Goal: Answer question/provide support

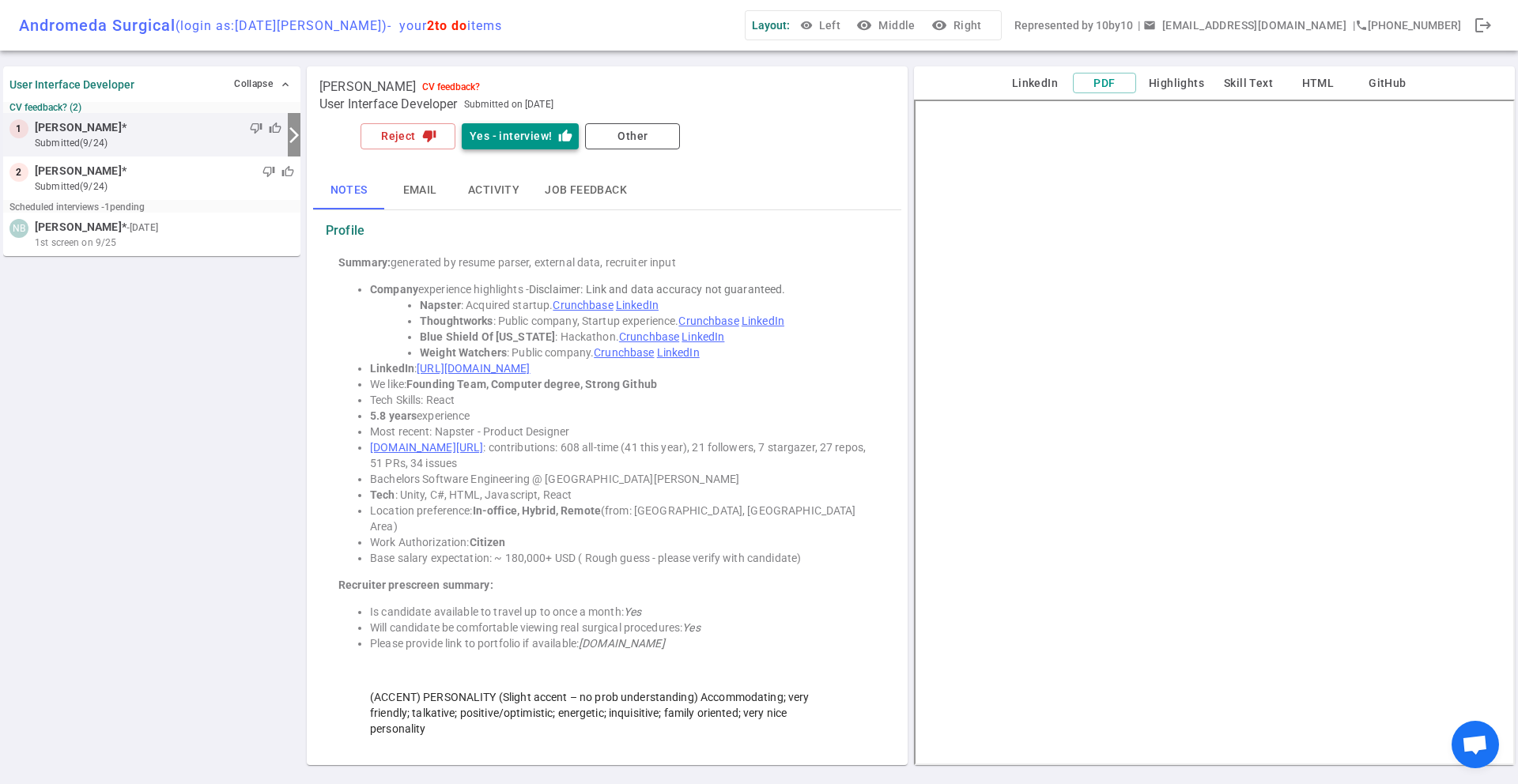
click at [525, 128] on button "Yes - interview! thumb_up" at bounding box center [520, 136] width 117 height 26
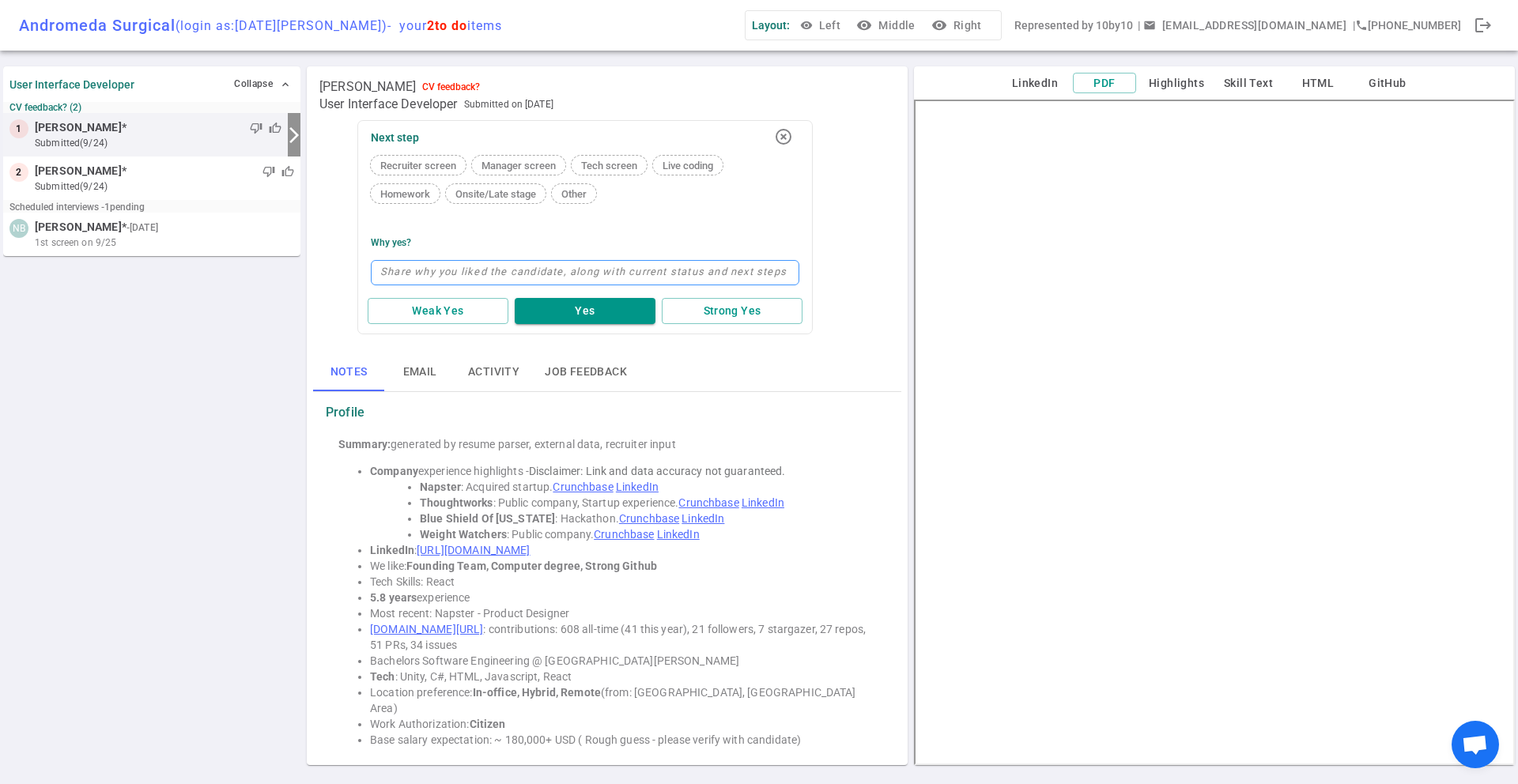
click at [482, 269] on textarea at bounding box center [585, 272] width 429 height 25
type textarea "S"
type textarea "So"
type textarea "Som"
type textarea "Some"
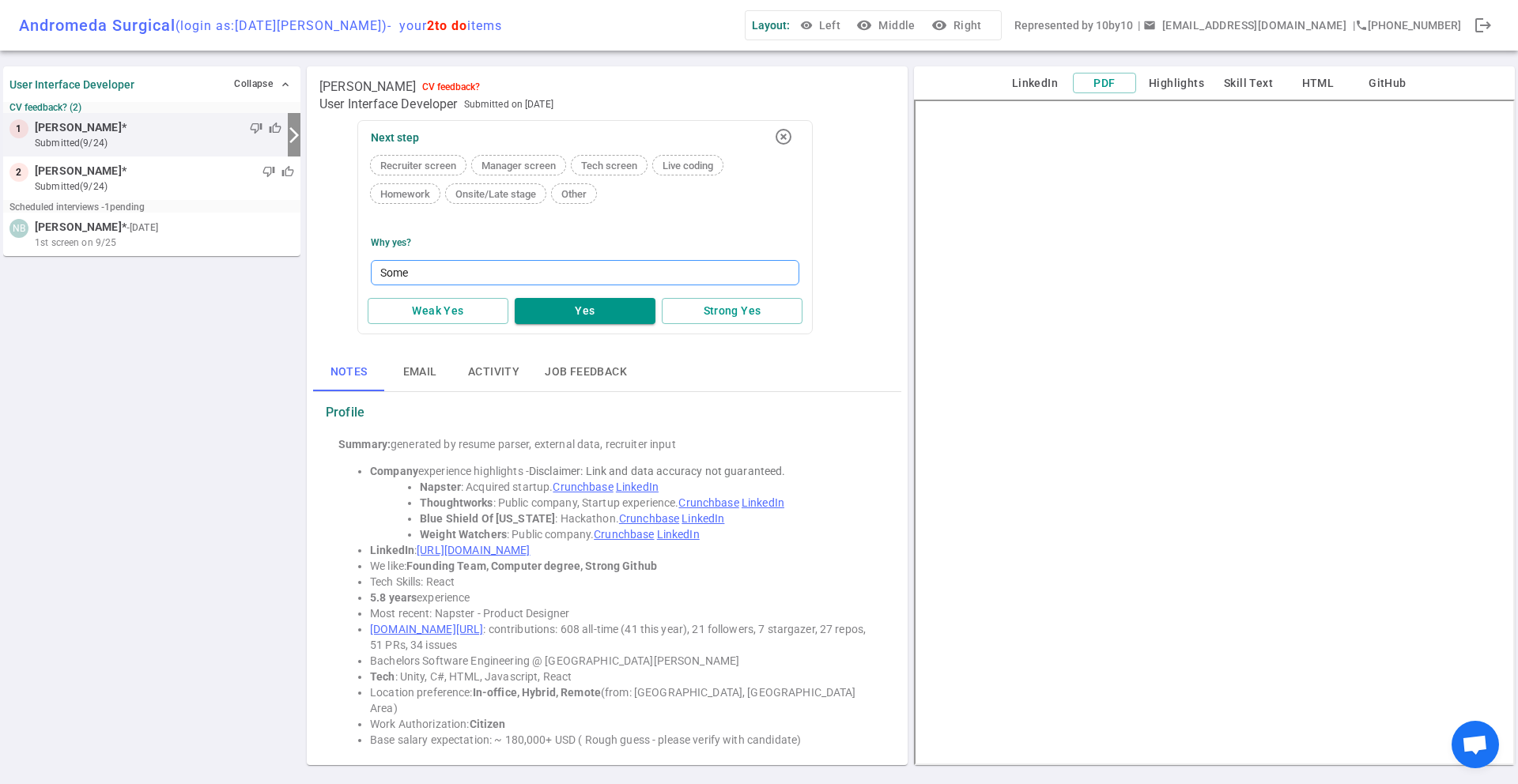
type textarea "Some"
type textarea "Som"
type textarea "So"
type textarea "S"
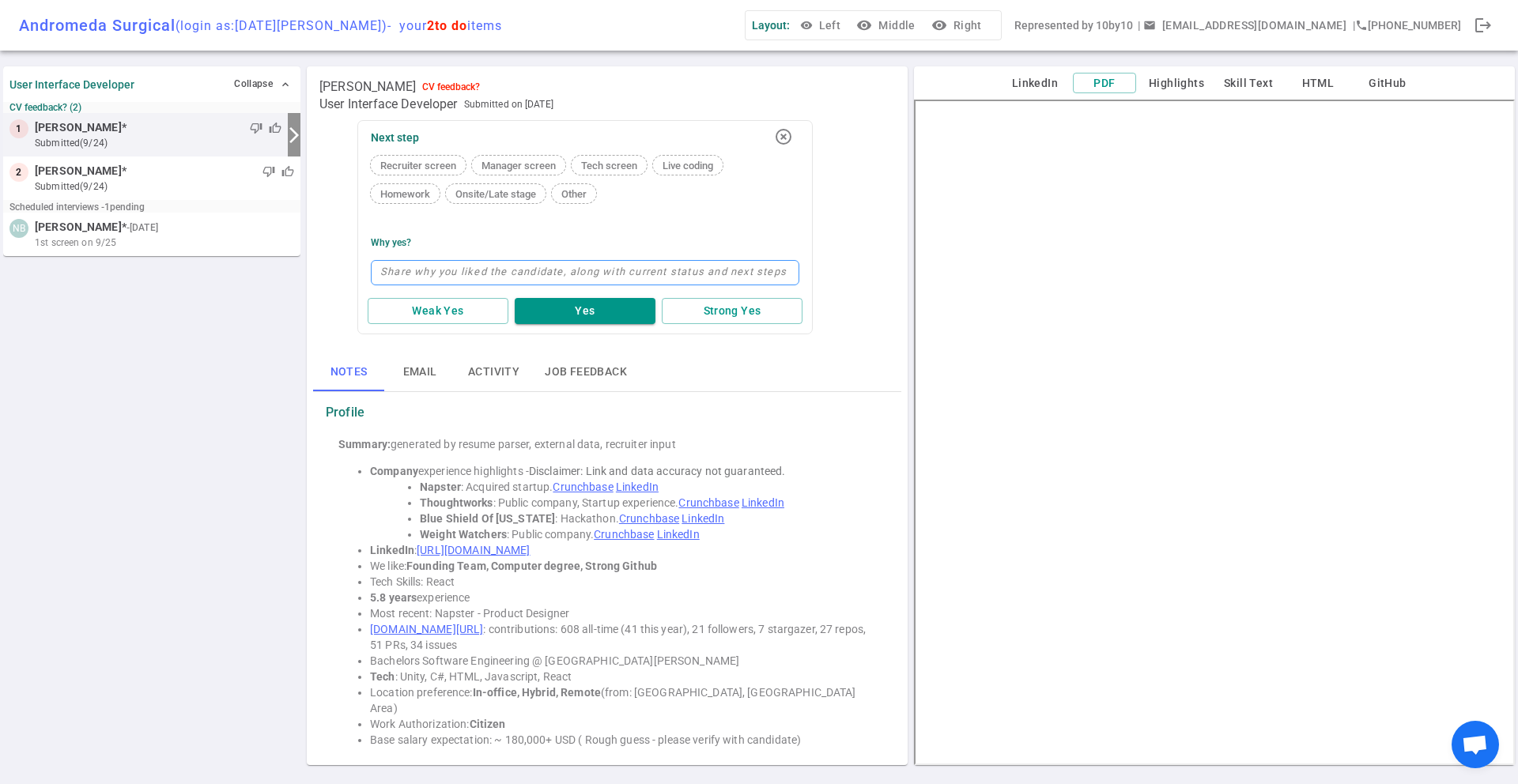
type textarea "P"
type textarea "Po"
type textarea "Por"
type textarea "Port"
type textarea "Portf"
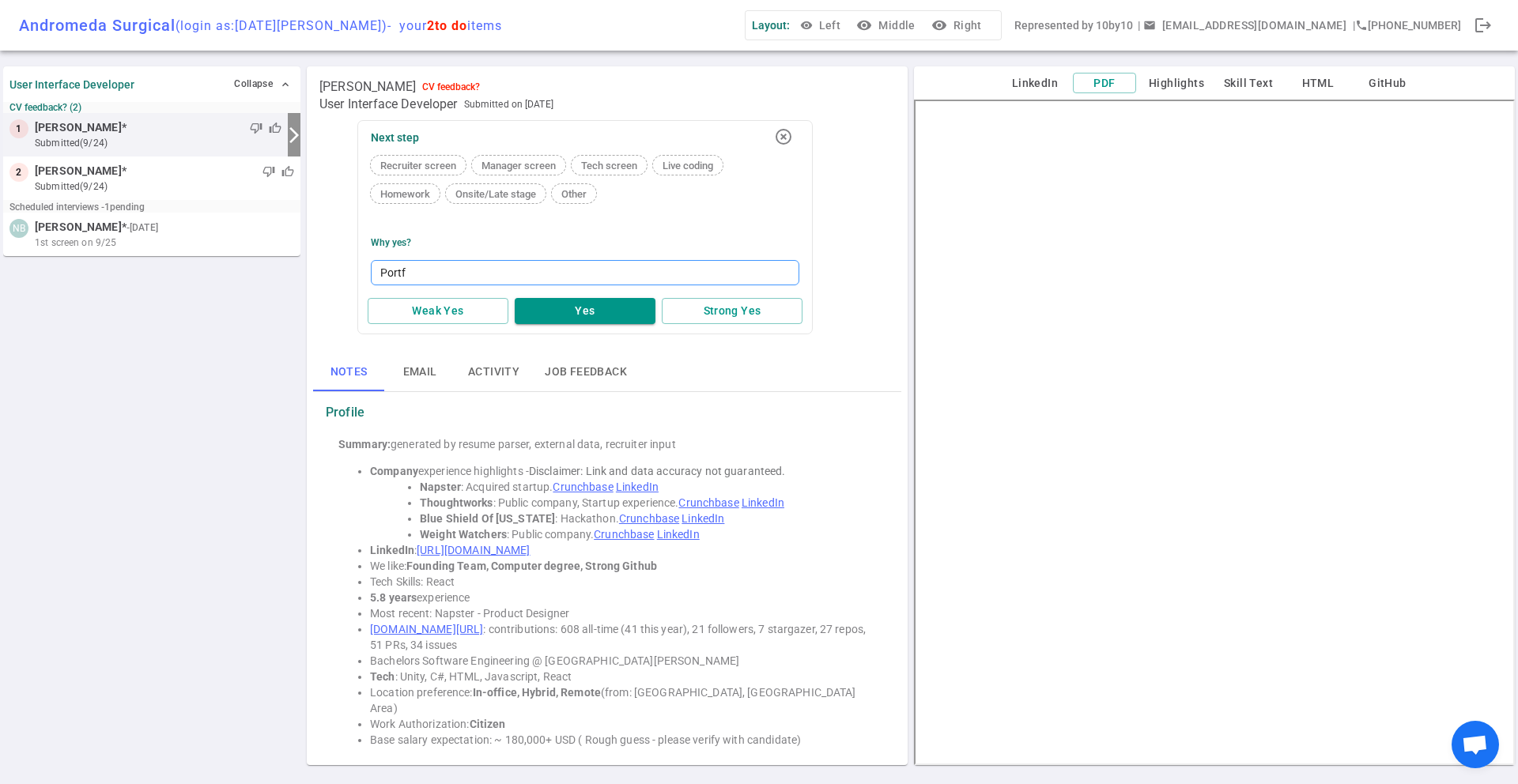
type textarea "Portfo"
type textarea "Portfol"
type textarea "Portfoli"
type textarea "Portfolio"
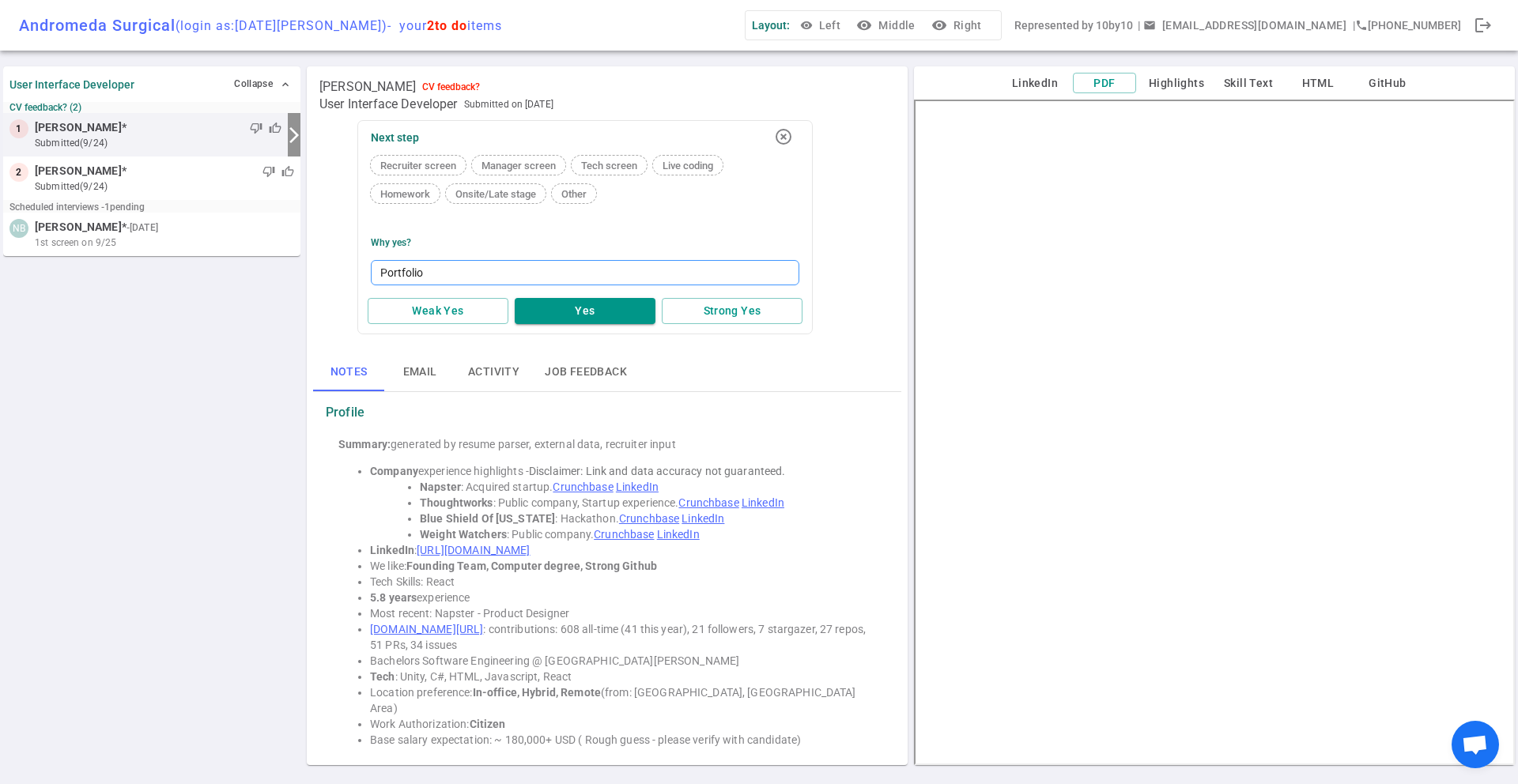
type textarea "Portfolio l"
type textarea "Portfolio lo"
type textarea "Portfolio loo"
type textarea "Portfolio look"
type textarea "Portfolio looks"
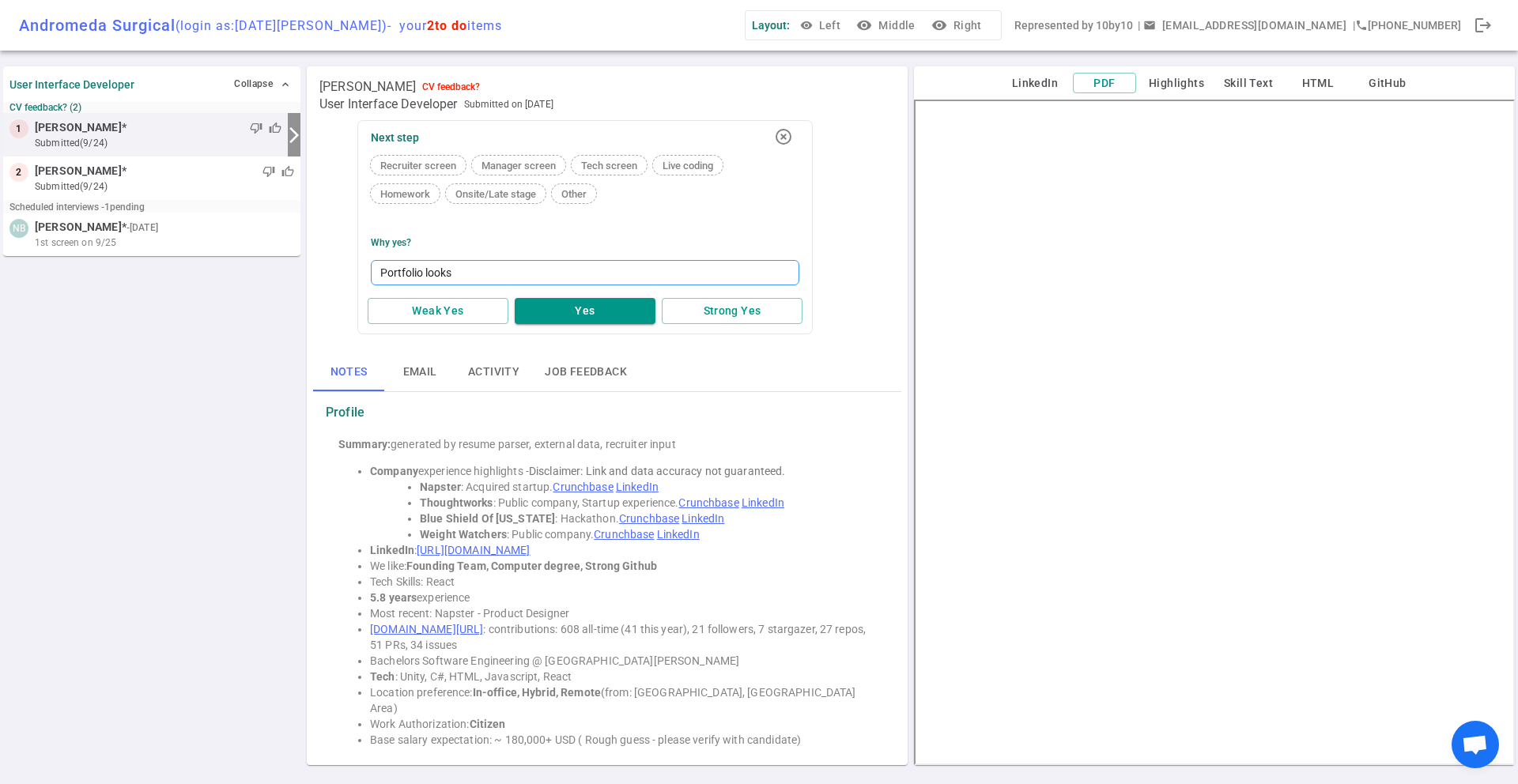
type textarea "Portfolio looks"
type textarea "Portfolio looks p"
type textarea "Portfolio looks pr"
type textarea "Portfolio looks pro"
type textarea "Portfolio looks promi"
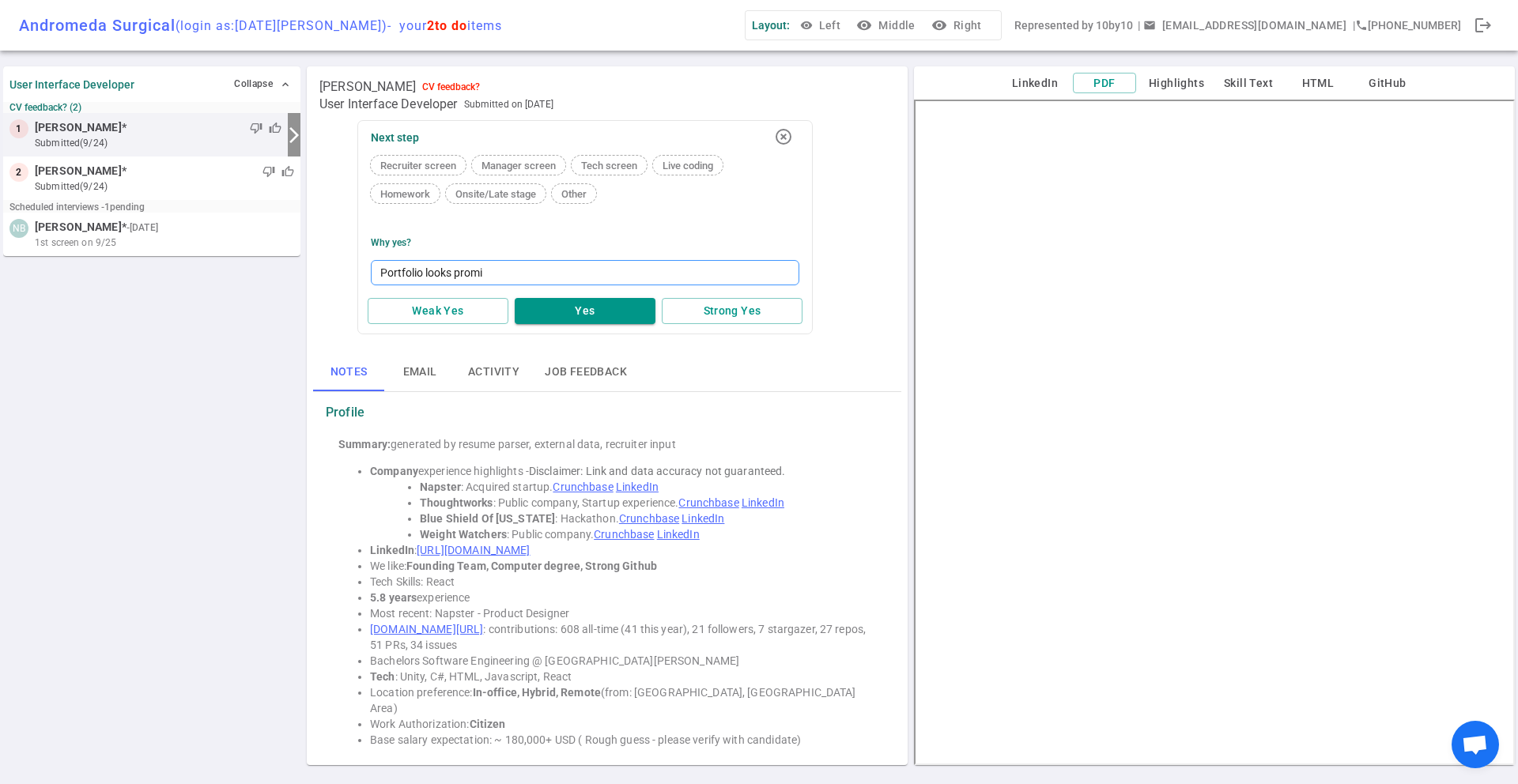
type textarea "Portfolio looks promis"
type textarea "Portfolio looks promi"
type textarea "Portfolio looks prom"
type textarea "Portfolio looks pro"
type textarea "Portfolio looks pr"
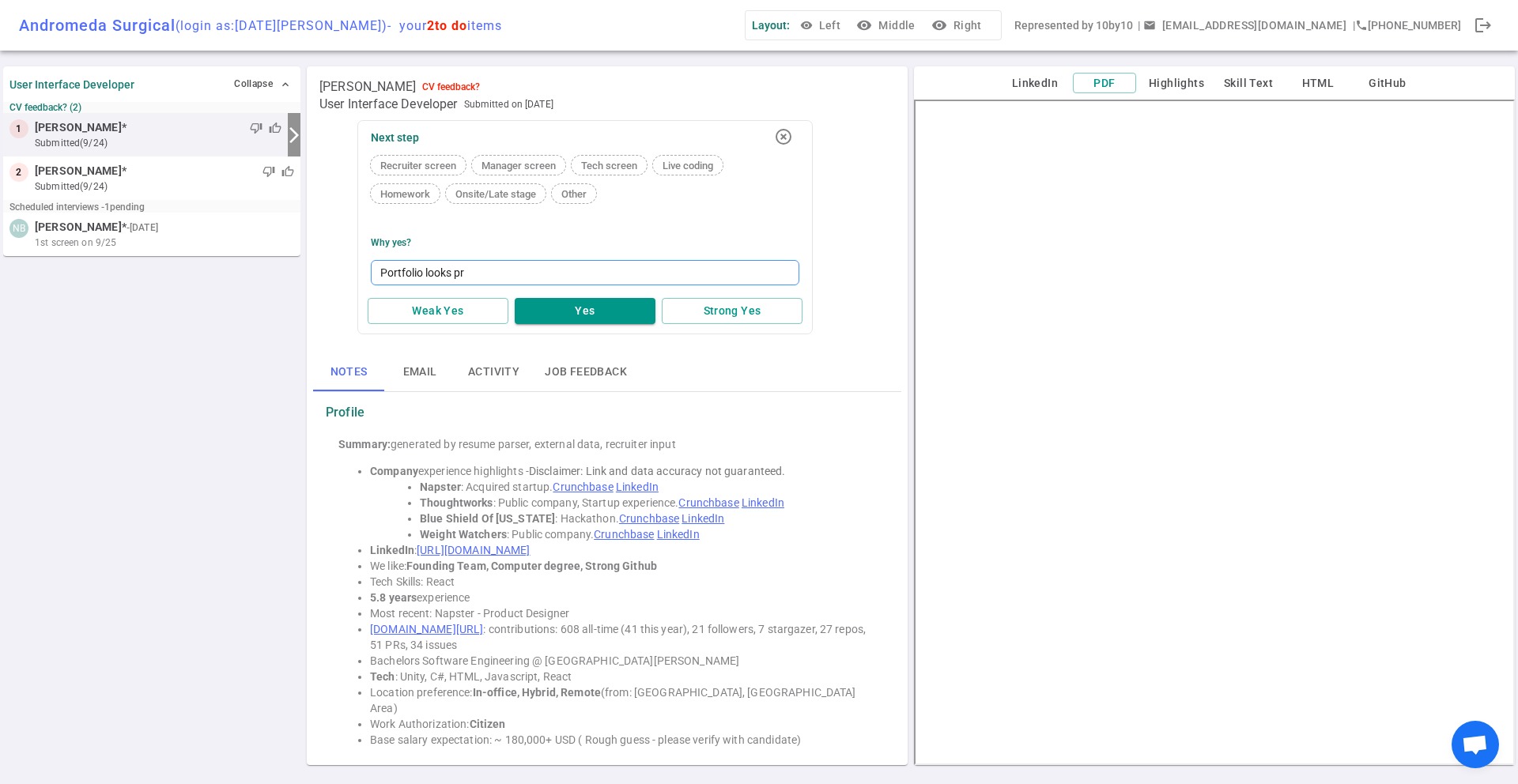
type textarea "Portfolio looks p"
type textarea "Portfolio looks"
type textarea "Portfolio looks g"
type textarea "Portfolio looks go"
type textarea "Portfolio looks goo"
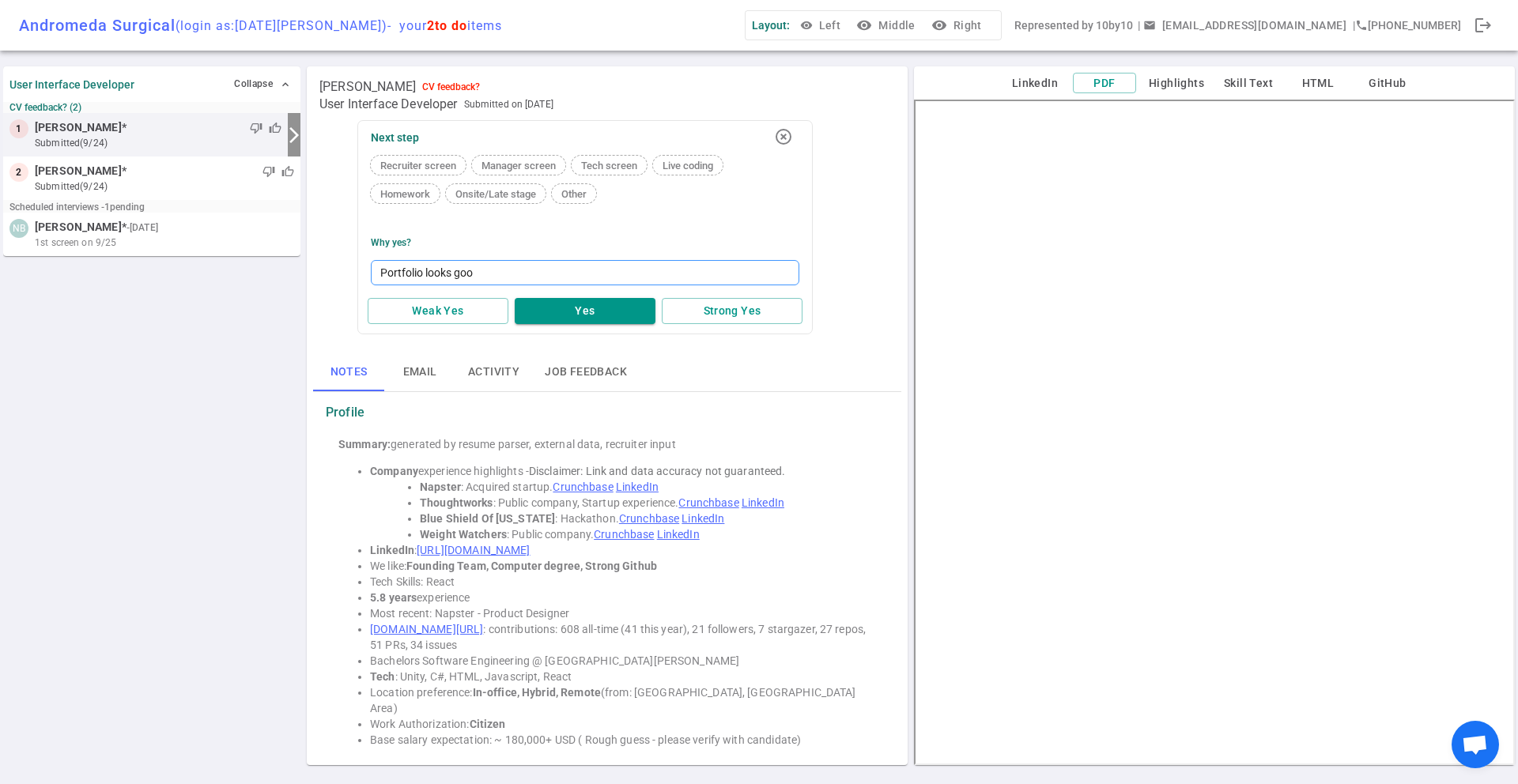
type textarea "Portfolio looks good"
type textarea "Portfolio looks good a"
type textarea "Portfolio looks good an"
type textarea "Portfolio looks good and"
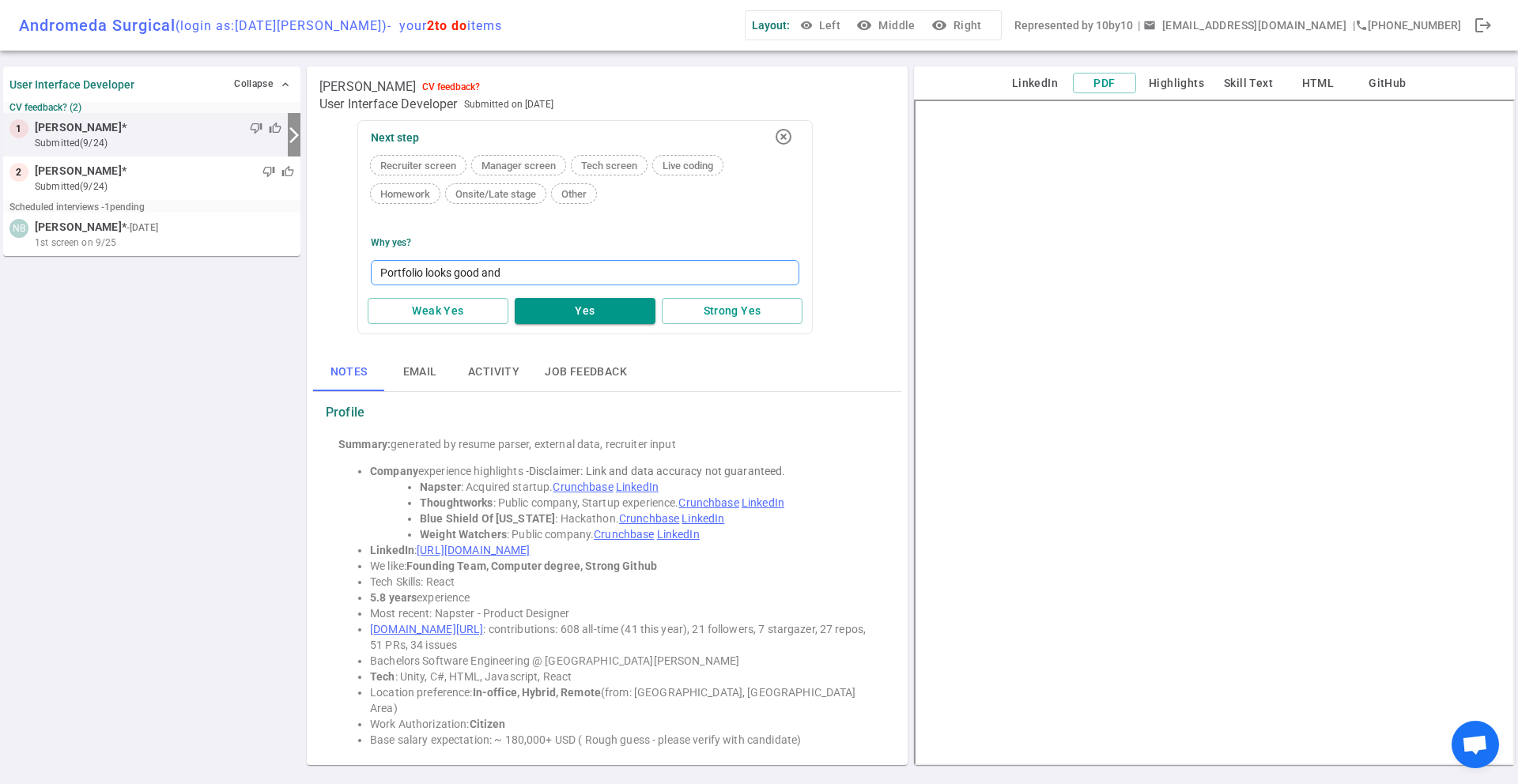
type textarea "Portfolio looks good and a"
type textarea "Portfolio looks good and al"
type textarea "Portfolio looks good and [PERSON_NAME]"
type textarea "Portfolio looks good and align"
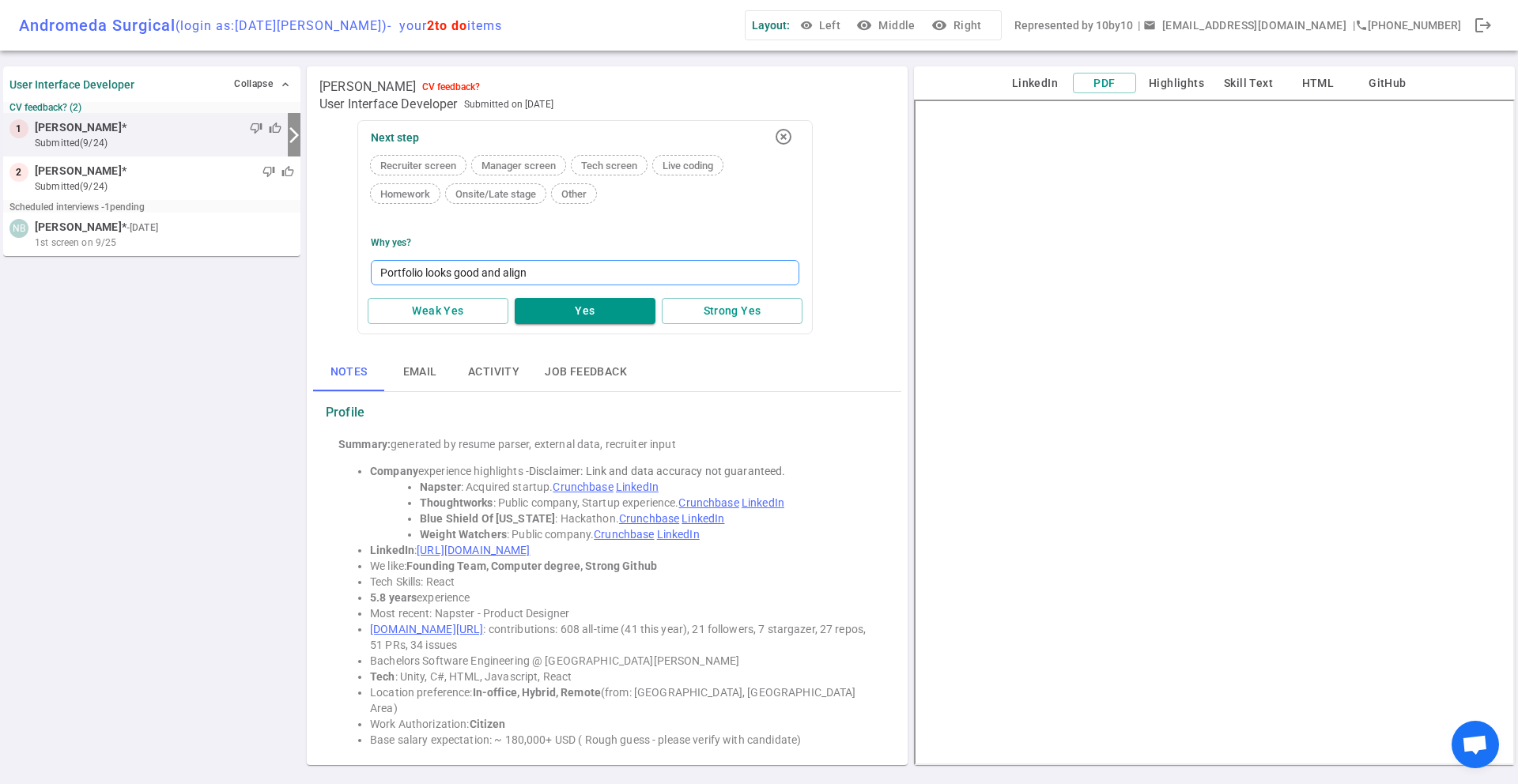
type textarea "Portfolio looks good and aligne"
type textarea "Portfolio looks good and aligned"
click at [567, 307] on button "Yes" at bounding box center [585, 311] width 141 height 26
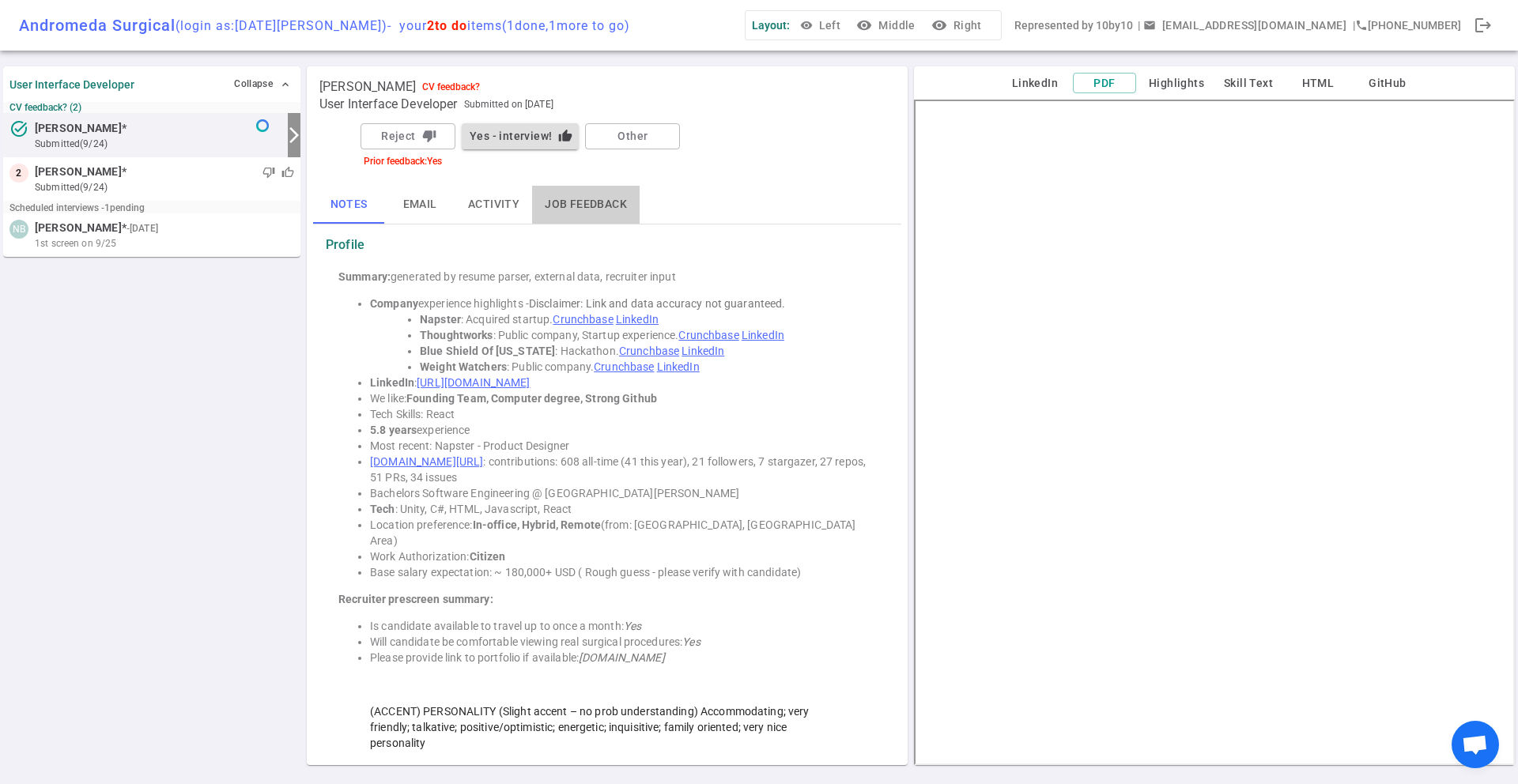
click at [618, 199] on button "Job feedback" at bounding box center [585, 204] width 107 height 38
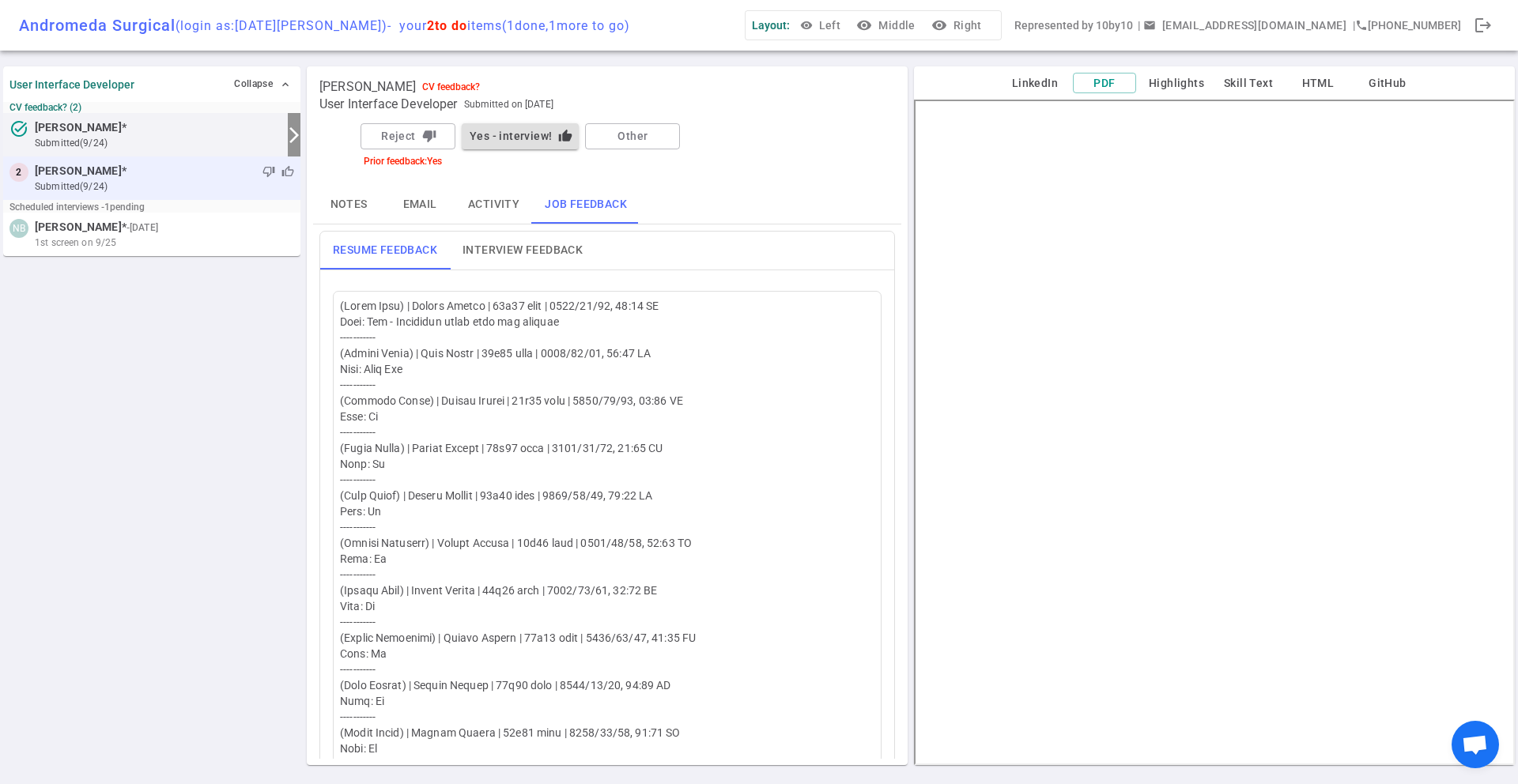
click at [116, 184] on small "submitted (9/24)" at bounding box center [164, 186] width 260 height 14
